Goal: Task Accomplishment & Management: Complete application form

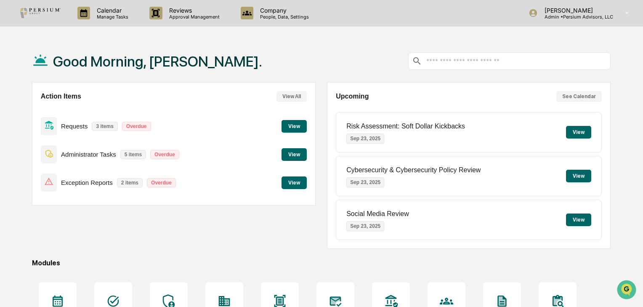
click at [294, 128] on button "View" at bounding box center [293, 126] width 25 height 13
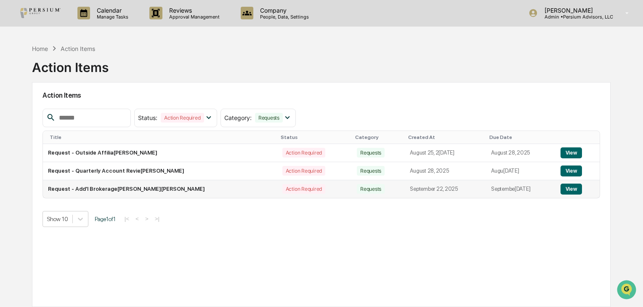
click at [571, 191] on button "View" at bounding box center [570, 188] width 21 height 11
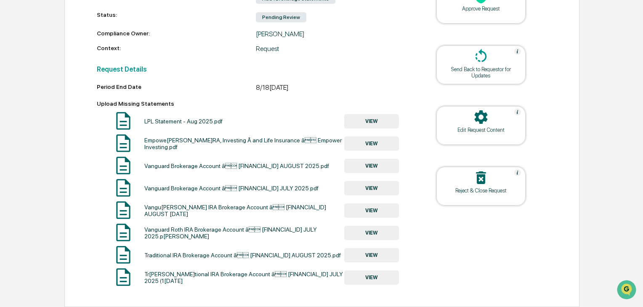
scroll to position [172, 0]
click at [354, 117] on button "VIEW" at bounding box center [371, 121] width 55 height 14
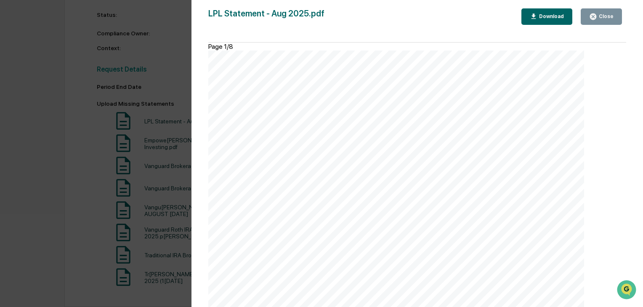
scroll to position [1750, 0]
click at [614, 12] on button "Close" at bounding box center [601, 16] width 41 height 16
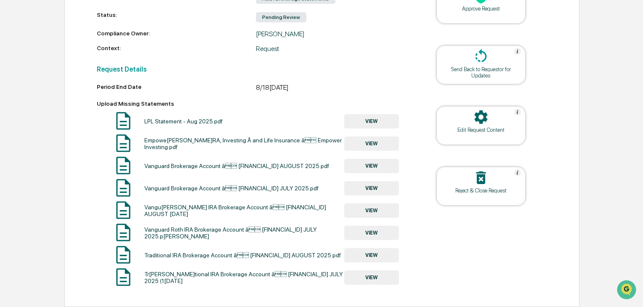
click at [365, 142] on button "VIEW" at bounding box center [371, 143] width 55 height 14
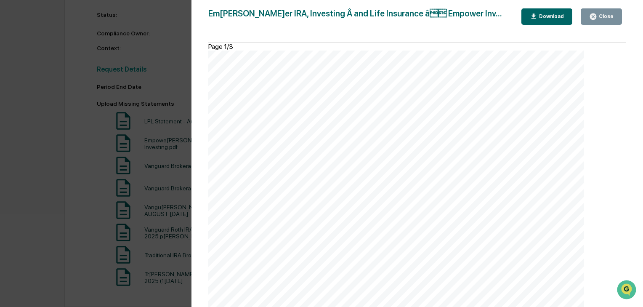
scroll to position [582, 0]
click at [614, 17] on button "Close" at bounding box center [601, 16] width 41 height 16
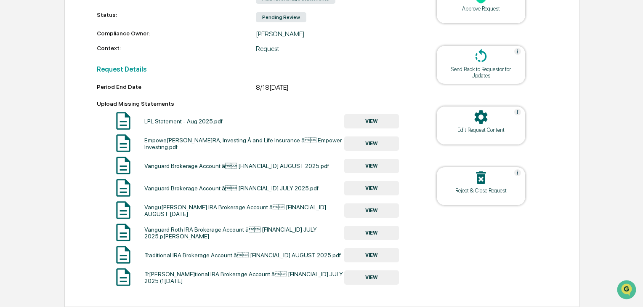
click at [371, 165] on button "VIEW" at bounding box center [371, 166] width 55 height 14
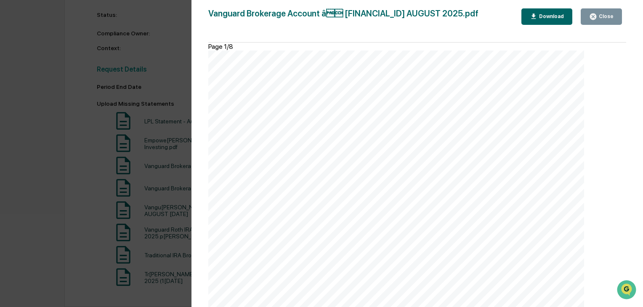
scroll to position [1649, 0]
click at [593, 20] on button "Close" at bounding box center [601, 16] width 41 height 16
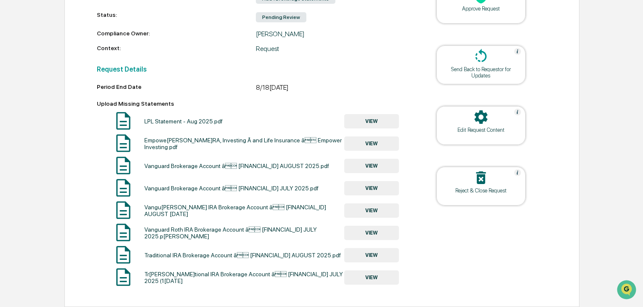
click at [382, 189] on button "VIEW" at bounding box center [371, 188] width 55 height 14
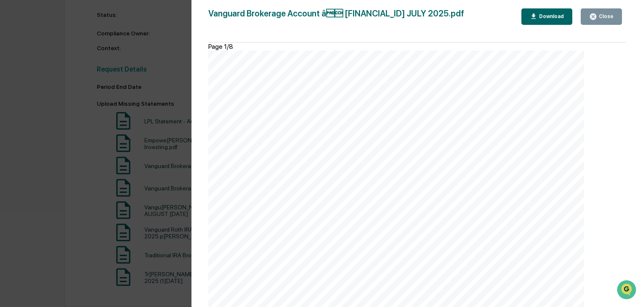
scroll to position [1313, 0]
click at [598, 21] on button "Close" at bounding box center [601, 16] width 41 height 16
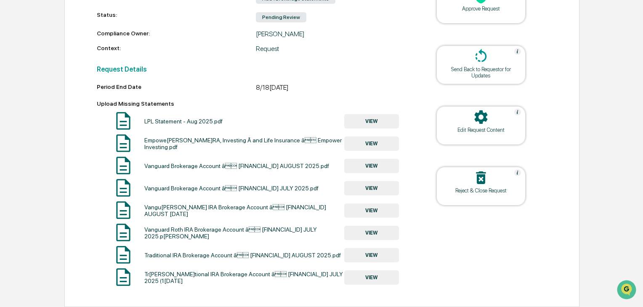
click at [375, 210] on button "VIEW" at bounding box center [371, 210] width 55 height 14
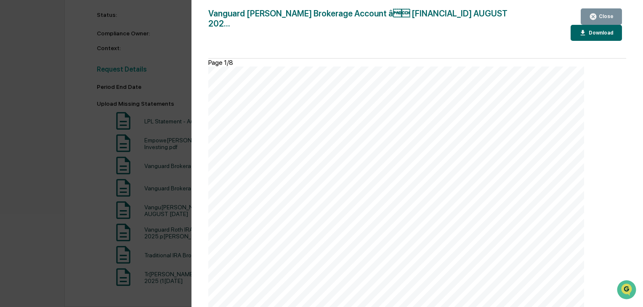
scroll to position [1346, 0]
click at [599, 19] on div "Close" at bounding box center [605, 16] width 16 height 6
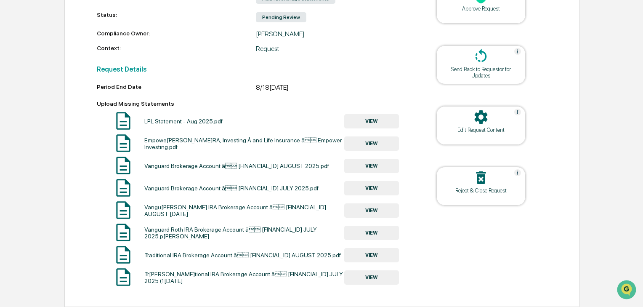
click at [379, 232] on button "VIEW" at bounding box center [371, 233] width 55 height 14
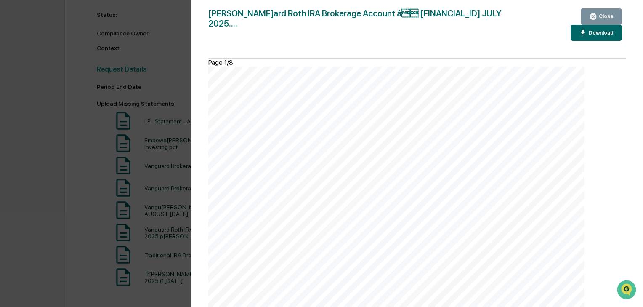
scroll to position [1279, 0]
click at [605, 13] on div "Close" at bounding box center [601, 17] width 24 height 8
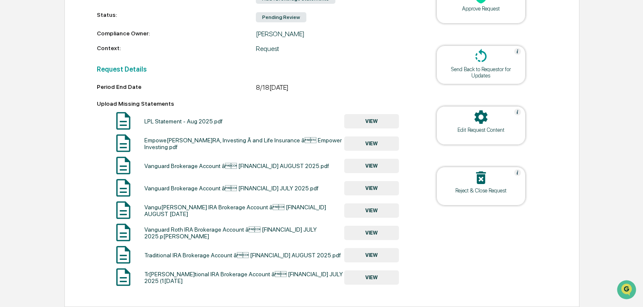
click at [367, 252] on button "VIEW" at bounding box center [371, 255] width 55 height 14
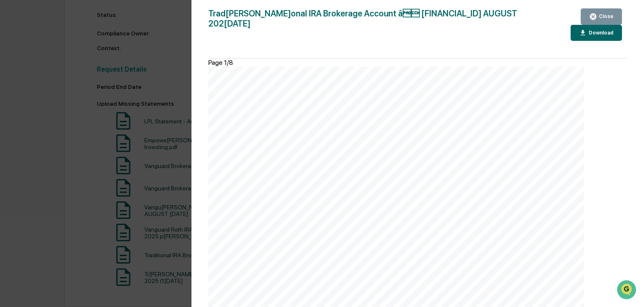
scroll to position [1515, 0]
click at [596, 13] on icon "button" at bounding box center [593, 16] width 6 height 6
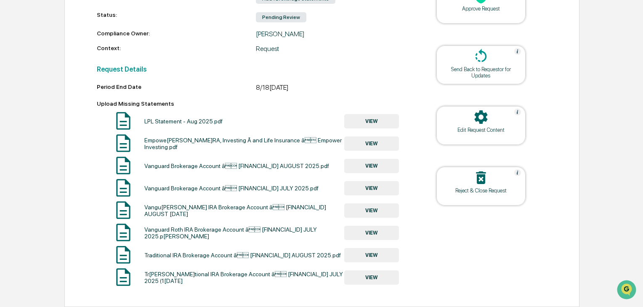
click at [379, 280] on button "VIEW" at bounding box center [371, 277] width 55 height 14
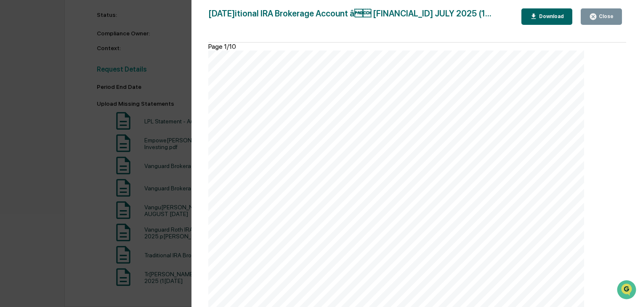
scroll to position [1414, 0]
click at [608, 19] on div "Close" at bounding box center [605, 16] width 16 height 6
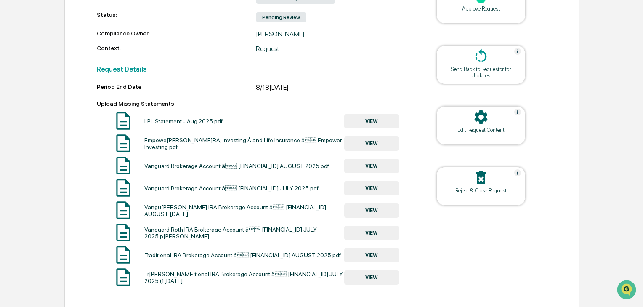
click at [236, 143] on div "Empowe[PERSON_NAME]RA, Investing Â and Life Insurance â Empower Investing.pdf" at bounding box center [244, 143] width 200 height 13
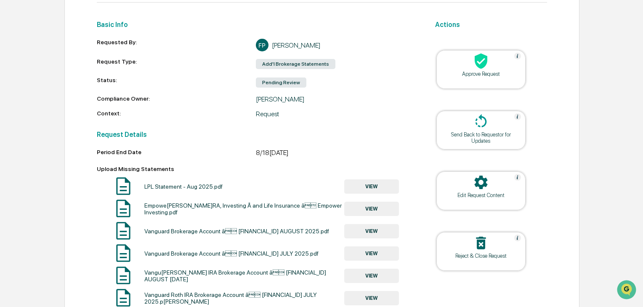
scroll to position [37, 0]
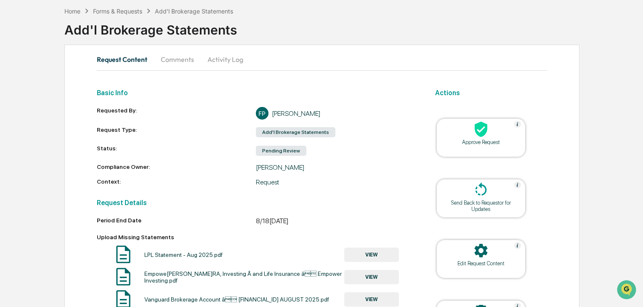
click at [494, 133] on div at bounding box center [481, 130] width 84 height 18
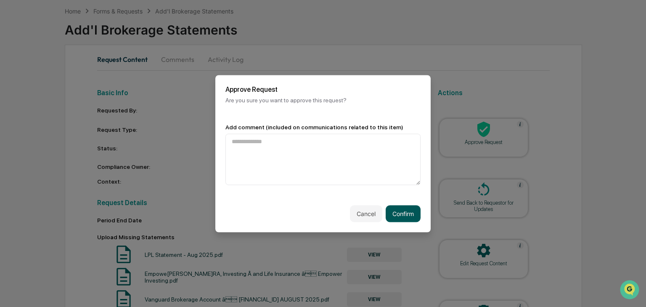
click at [400, 210] on button "Confirm" at bounding box center [403, 213] width 35 height 17
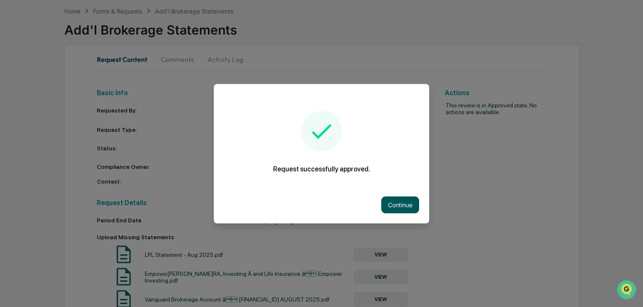
click at [414, 200] on button "Continue" at bounding box center [400, 204] width 38 height 17
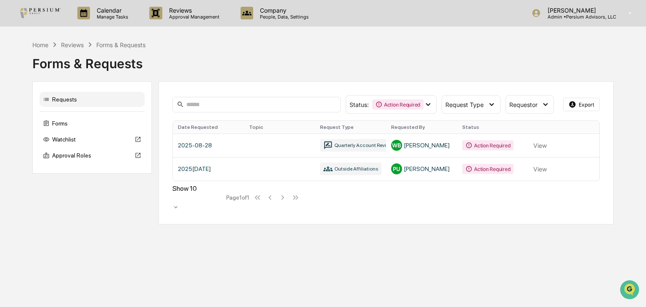
click at [269, 63] on div "Forms & Requests" at bounding box center [323, 60] width 582 height 22
click at [44, 44] on div "Home" at bounding box center [40, 44] width 16 height 7
